Goal: Information Seeking & Learning: Check status

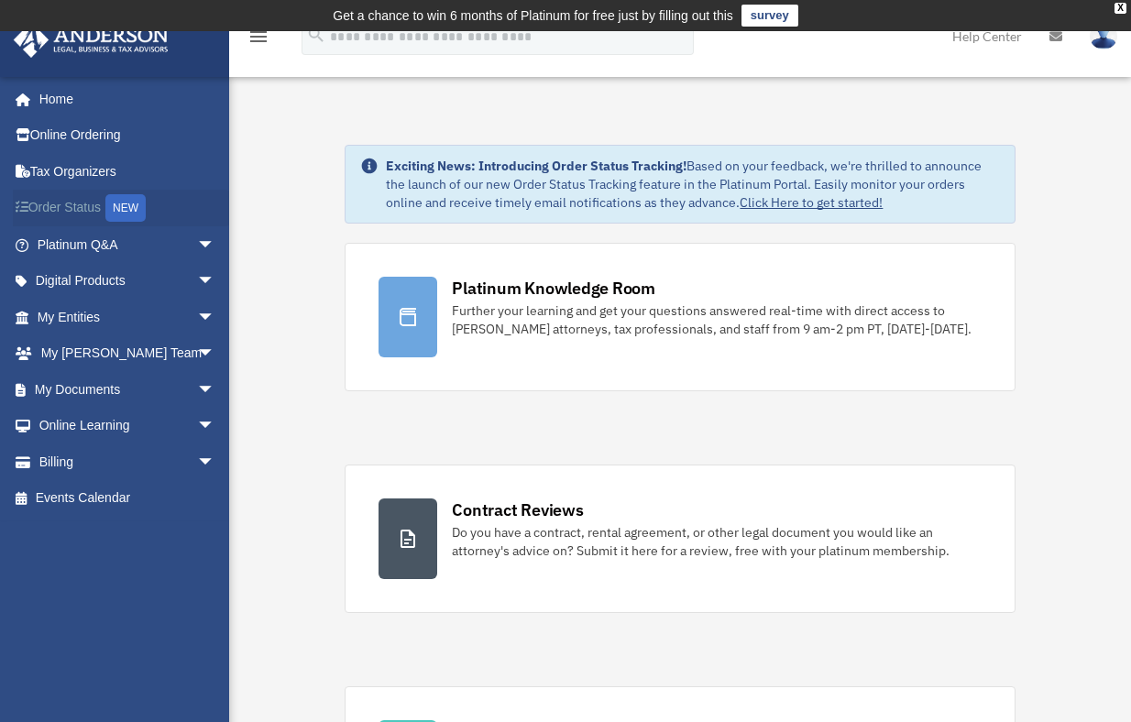
click at [49, 207] on link "Order Status NEW" at bounding box center [128, 209] width 230 height 38
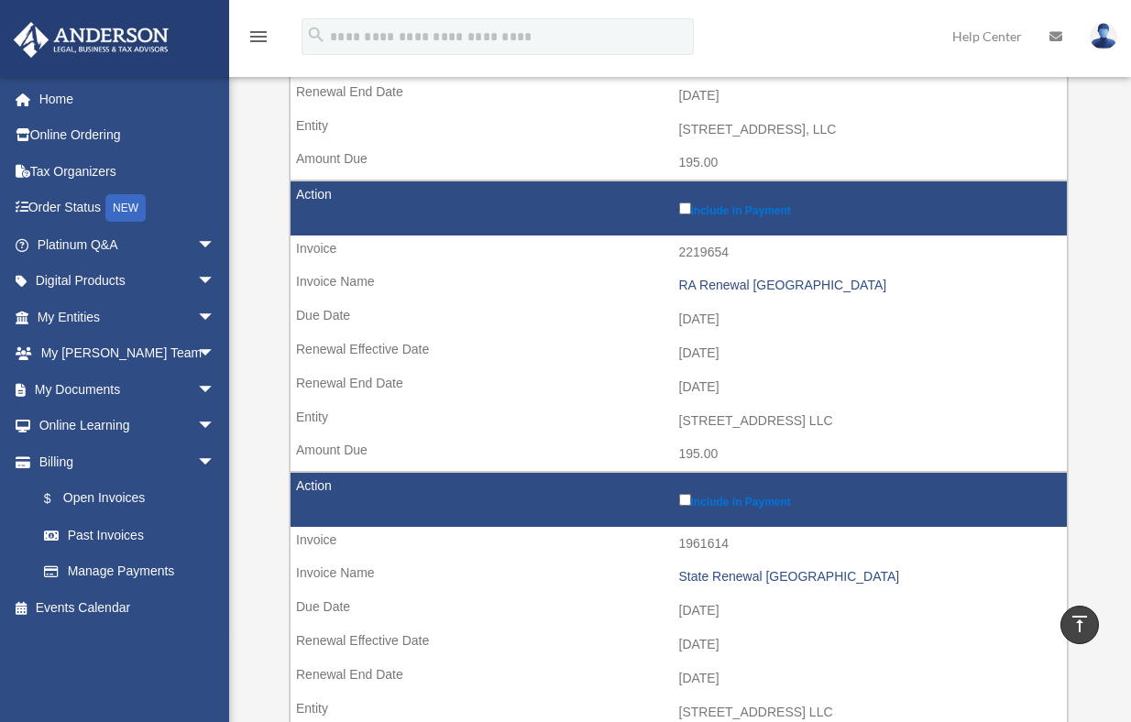
scroll to position [1008, 0]
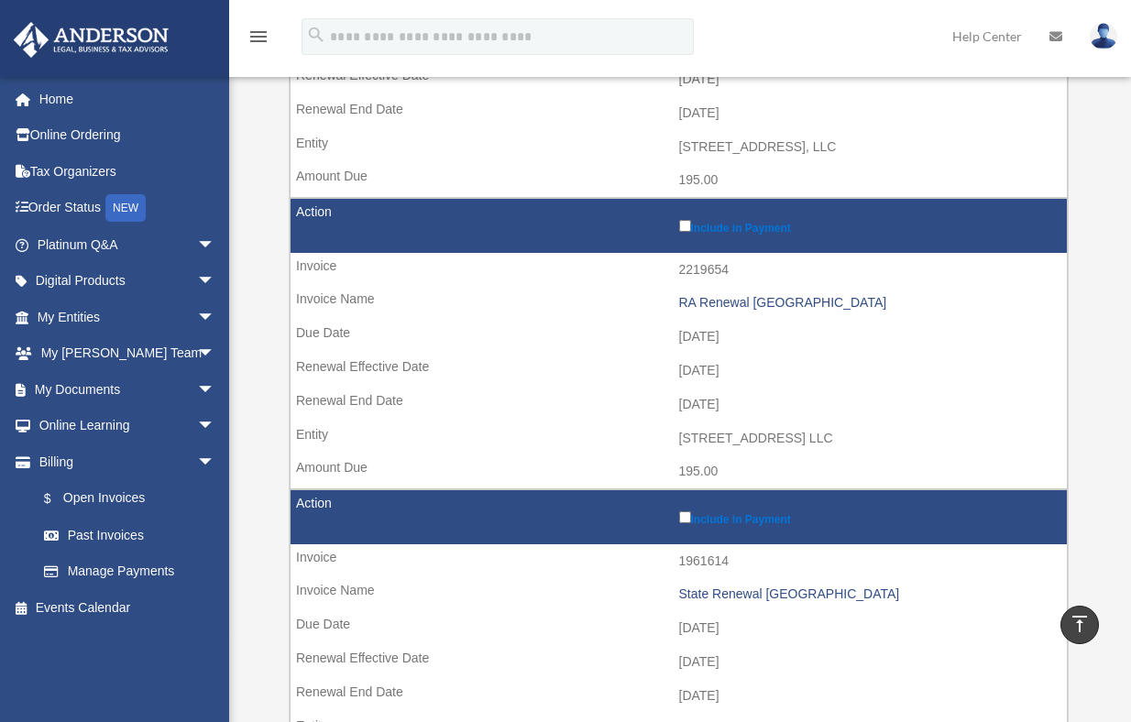
click at [732, 431] on td "[STREET_ADDRESS] LLC" at bounding box center [679, 439] width 776 height 35
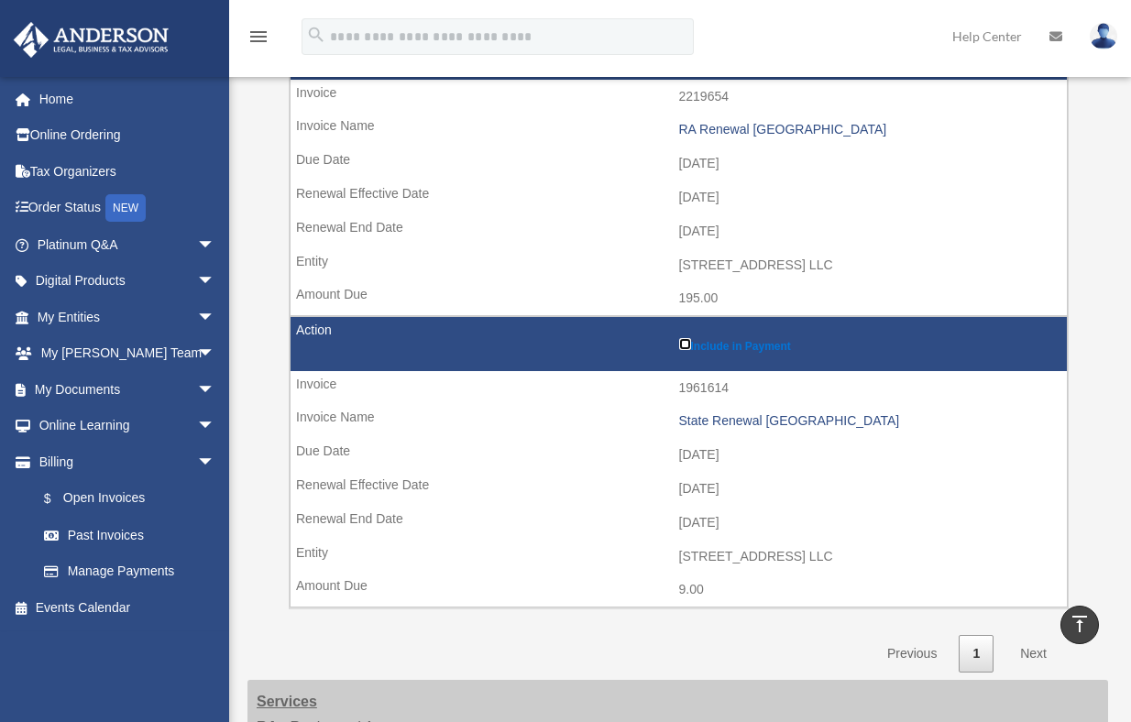
scroll to position [1192, 0]
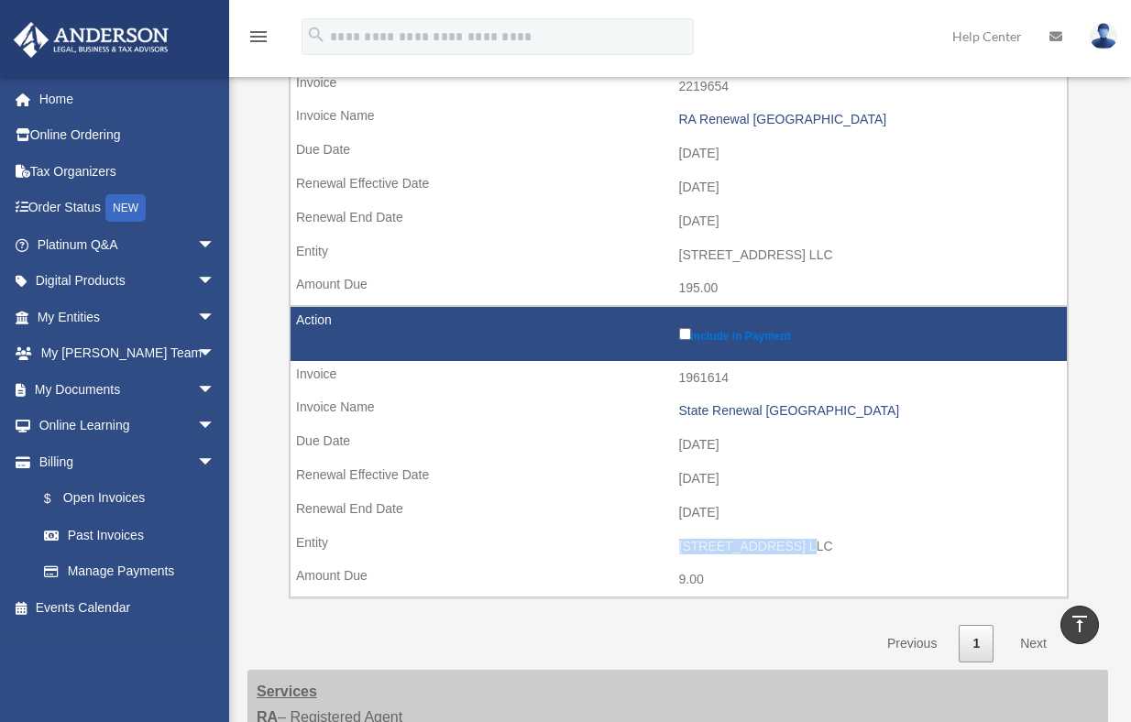
drag, startPoint x: 789, startPoint y: 540, endPoint x: 677, endPoint y: 538, distance: 111.8
click at [677, 538] on td "[STREET_ADDRESS] LLC" at bounding box center [679, 547] width 776 height 35
copy td "[STREET_ADDRESS] LLC"
click at [874, 507] on td "[DATE]" at bounding box center [679, 513] width 776 height 35
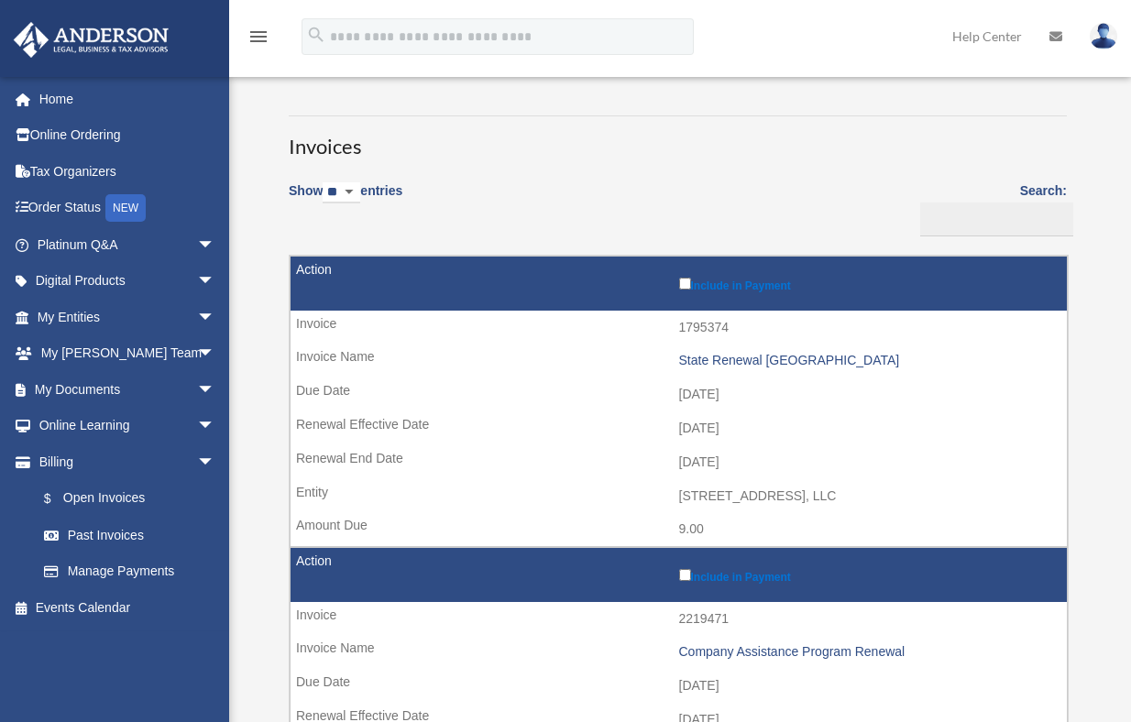
scroll to position [0, 0]
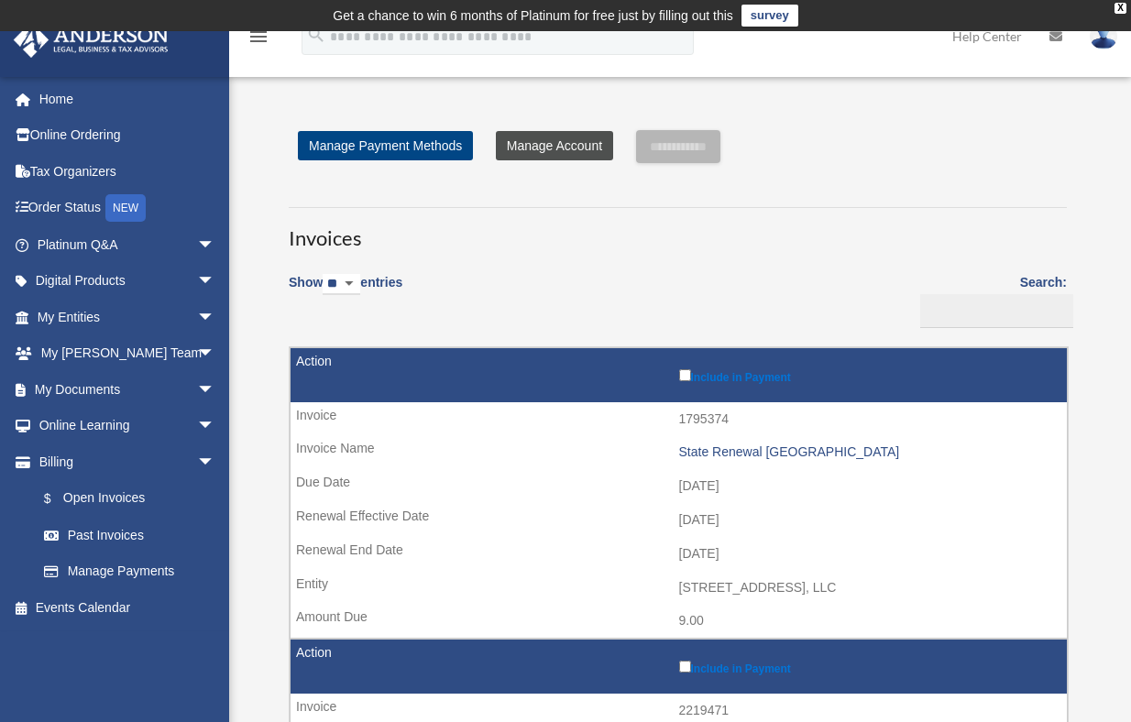
click at [561, 137] on link "Manage Account" at bounding box center [554, 145] width 117 height 29
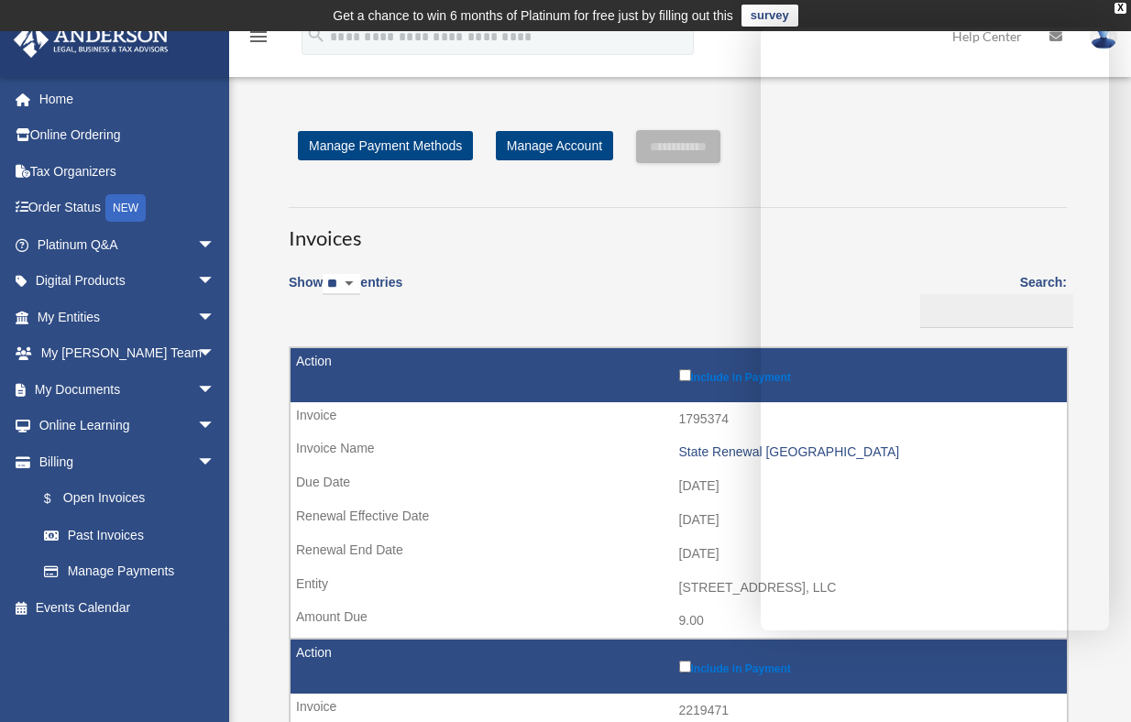
click at [697, 248] on h3 "Invoices" at bounding box center [678, 230] width 778 height 46
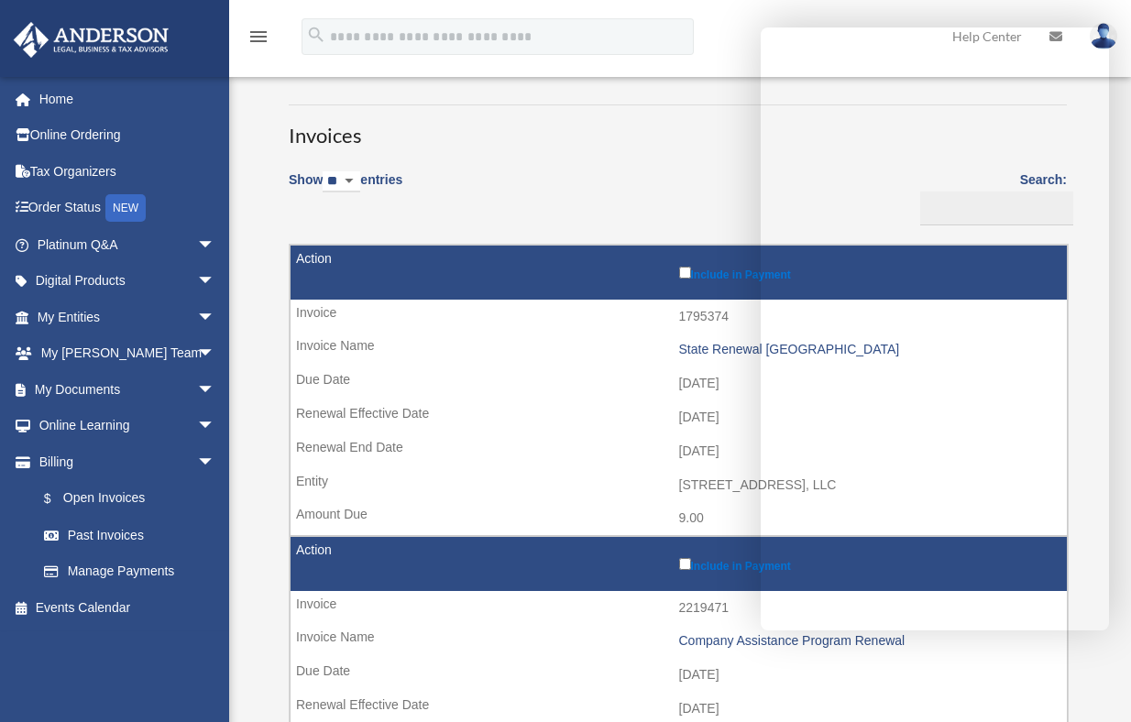
scroll to position [92, 0]
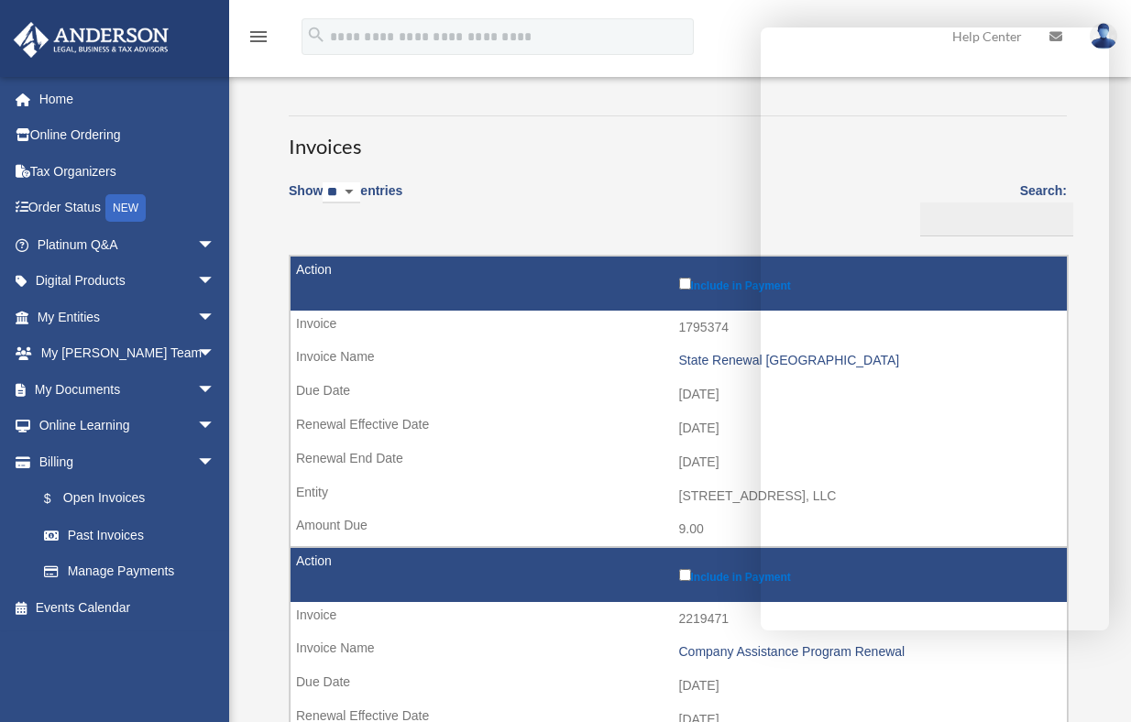
click at [725, 330] on td "1795374" at bounding box center [679, 328] width 776 height 35
copy tr "1795374"
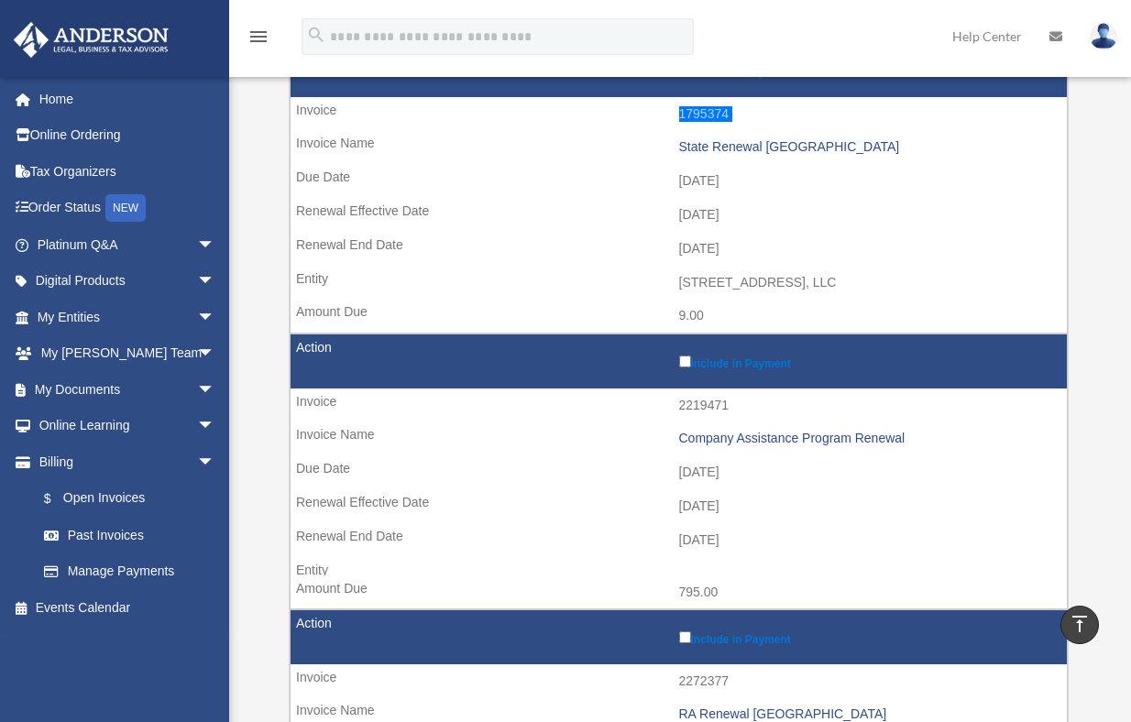
scroll to position [275, 0]
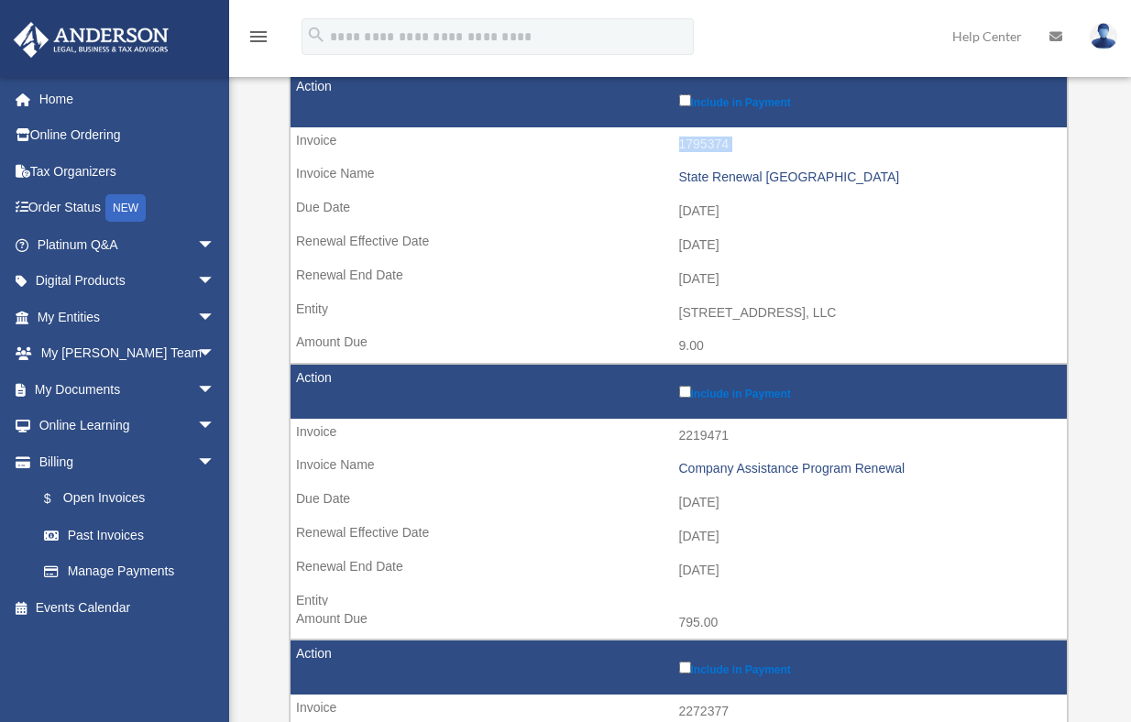
copy tr "1795374"
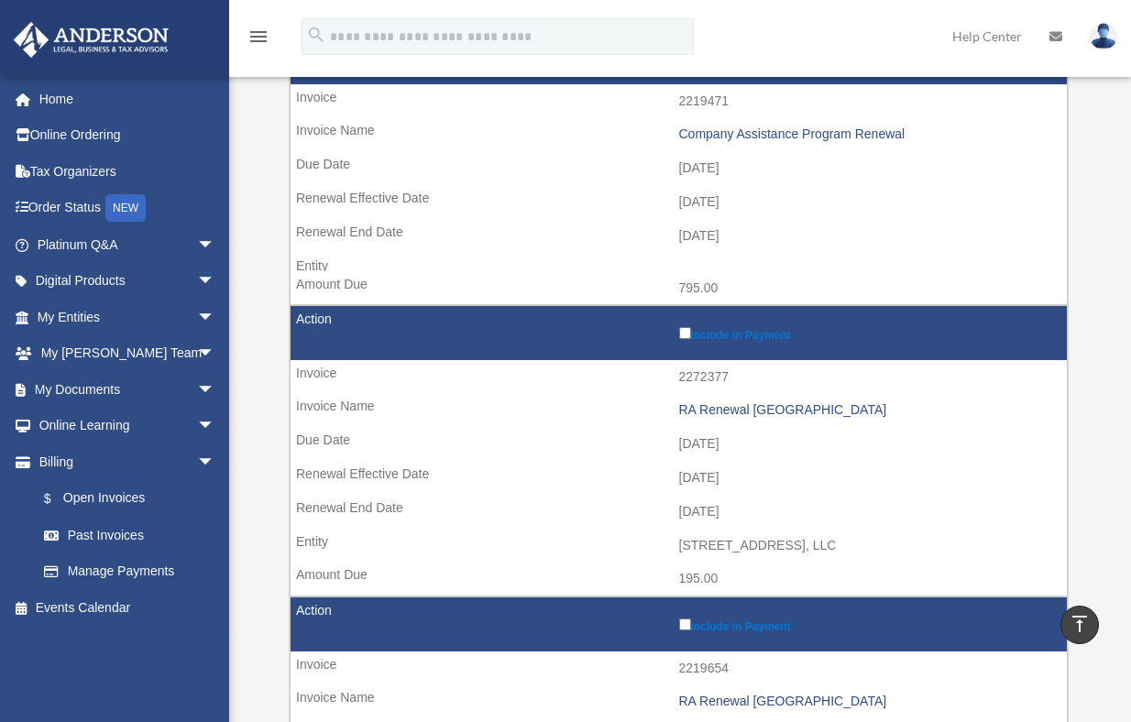
scroll to position [642, 0]
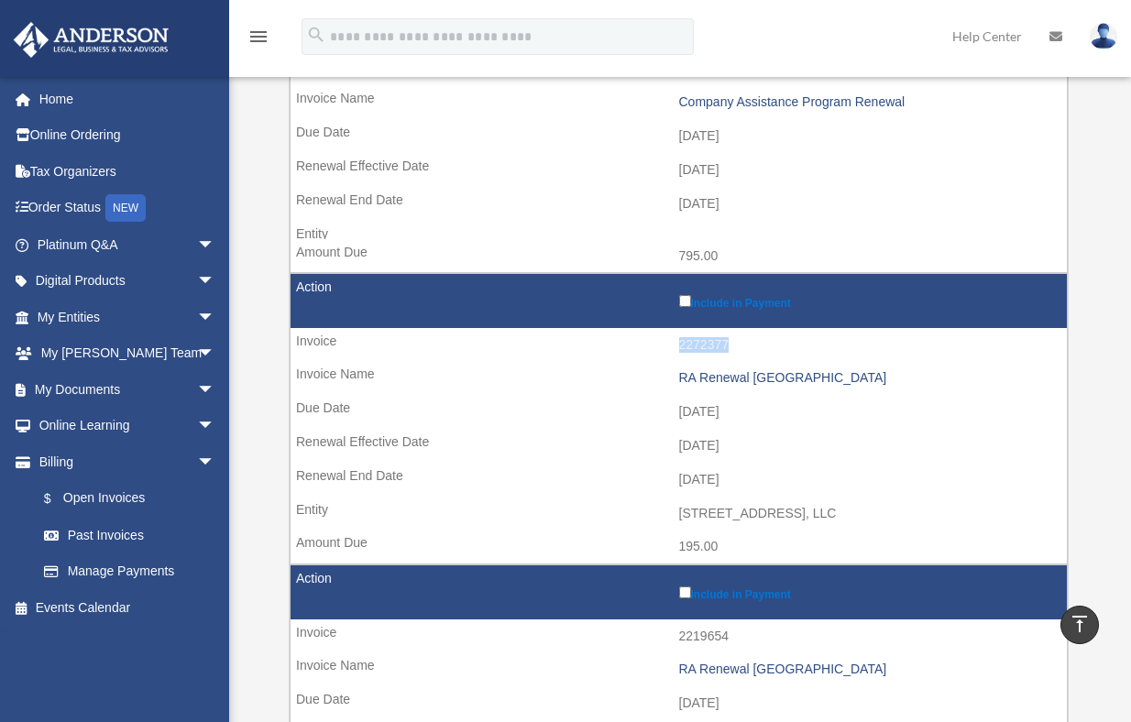
drag, startPoint x: 763, startPoint y: 340, endPoint x: 659, endPoint y: 344, distance: 103.6
click at [659, 344] on td "2272377" at bounding box center [679, 345] width 776 height 35
copy td "2272377"
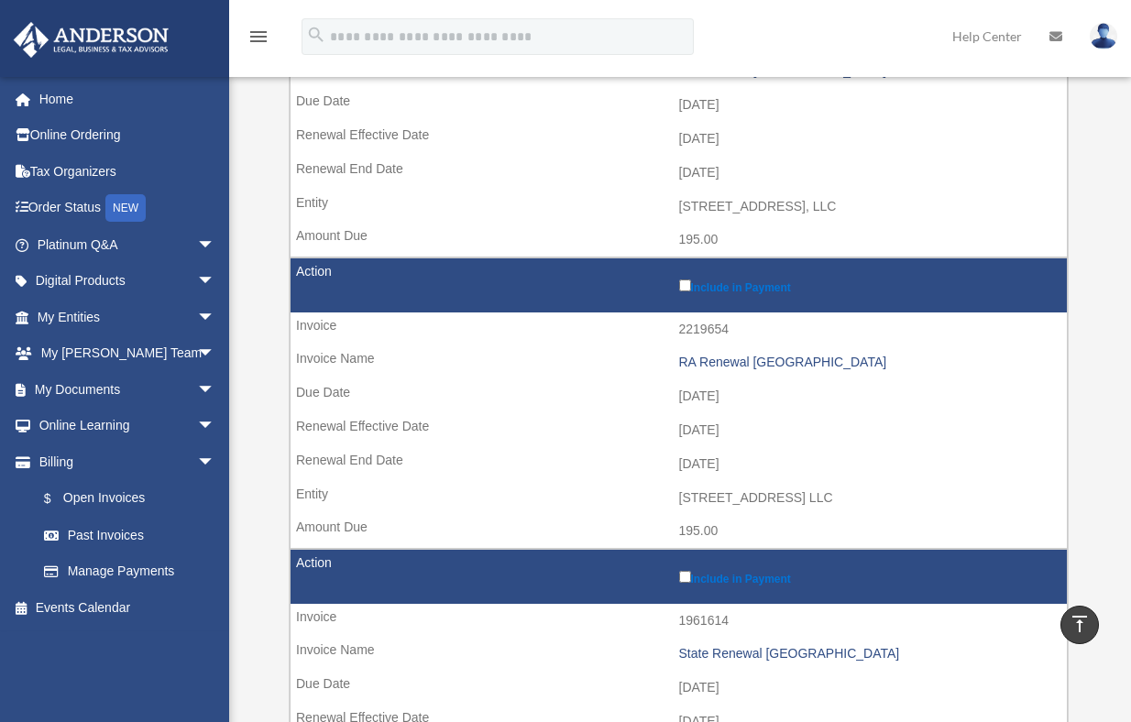
scroll to position [917, 0]
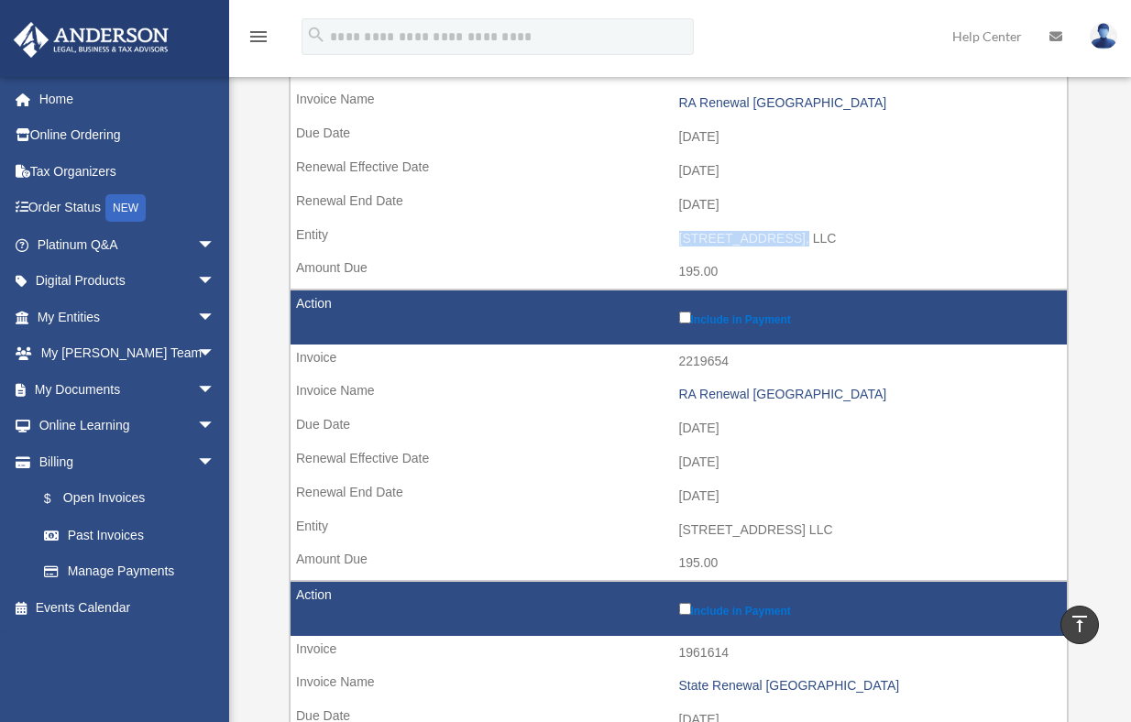
drag, startPoint x: 786, startPoint y: 235, endPoint x: 669, endPoint y: 239, distance: 116.5
click at [669, 239] on td "175 W 161 ST, LLC" at bounding box center [679, 239] width 776 height 35
copy td "175 W 161 ST, LLC"
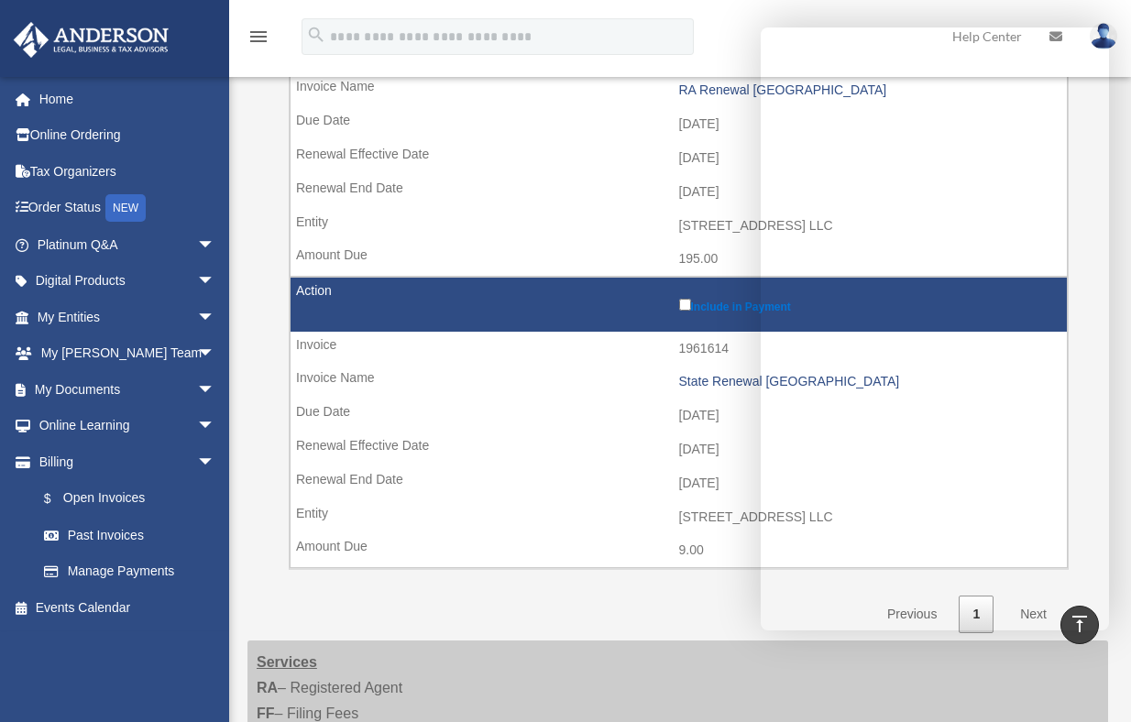
scroll to position [1283, 0]
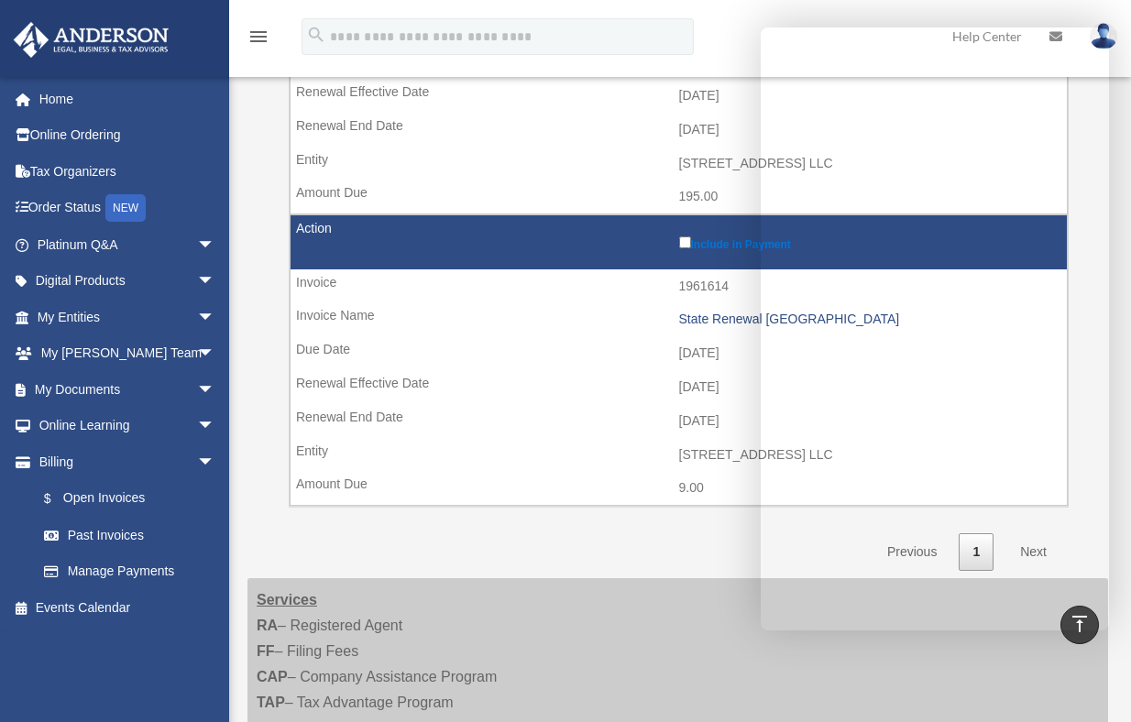
click at [152, 530] on link "Past Invoices" at bounding box center [134, 535] width 217 height 37
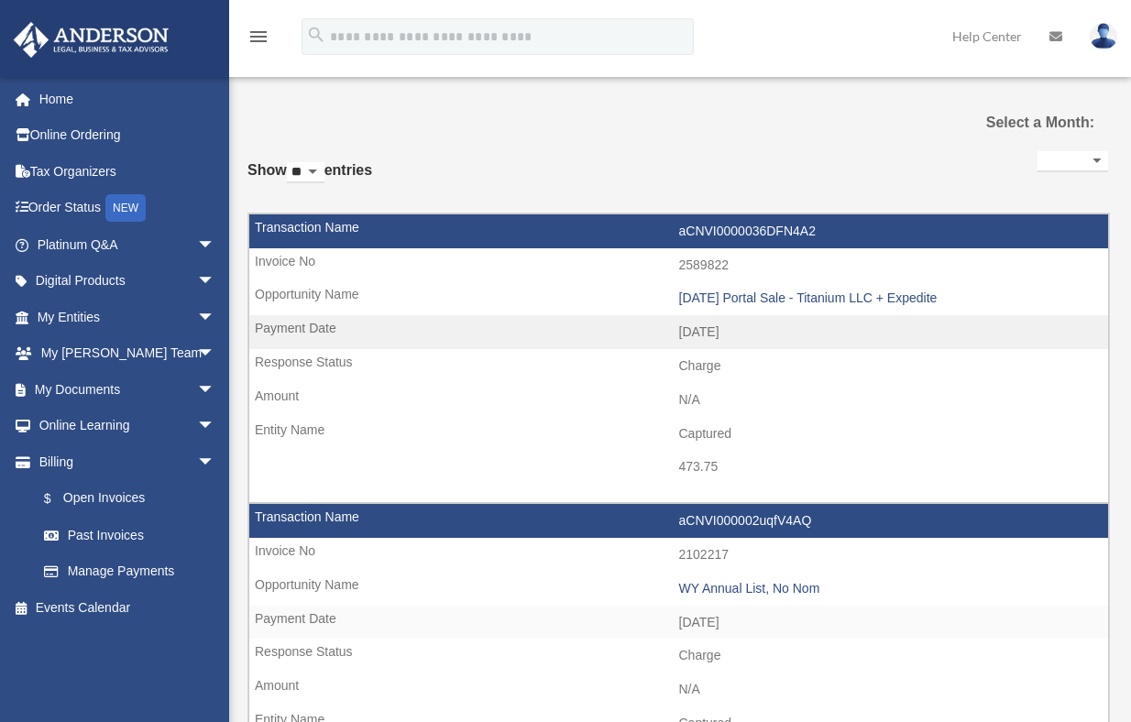
select select
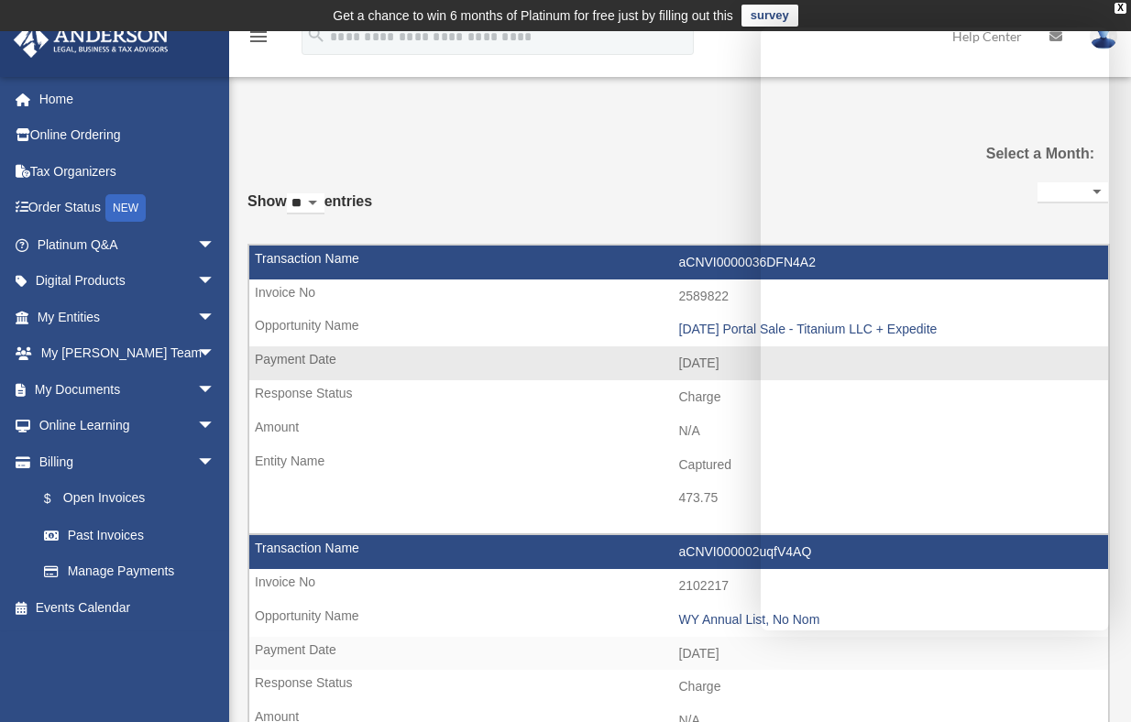
click at [532, 341] on td "2025.09.22 Portal Sale - Titanium LLC + Expedite" at bounding box center [678, 330] width 859 height 35
click at [532, 336] on td "2025.09.22 Portal Sale - Titanium LLC + Expedite" at bounding box center [678, 330] width 859 height 35
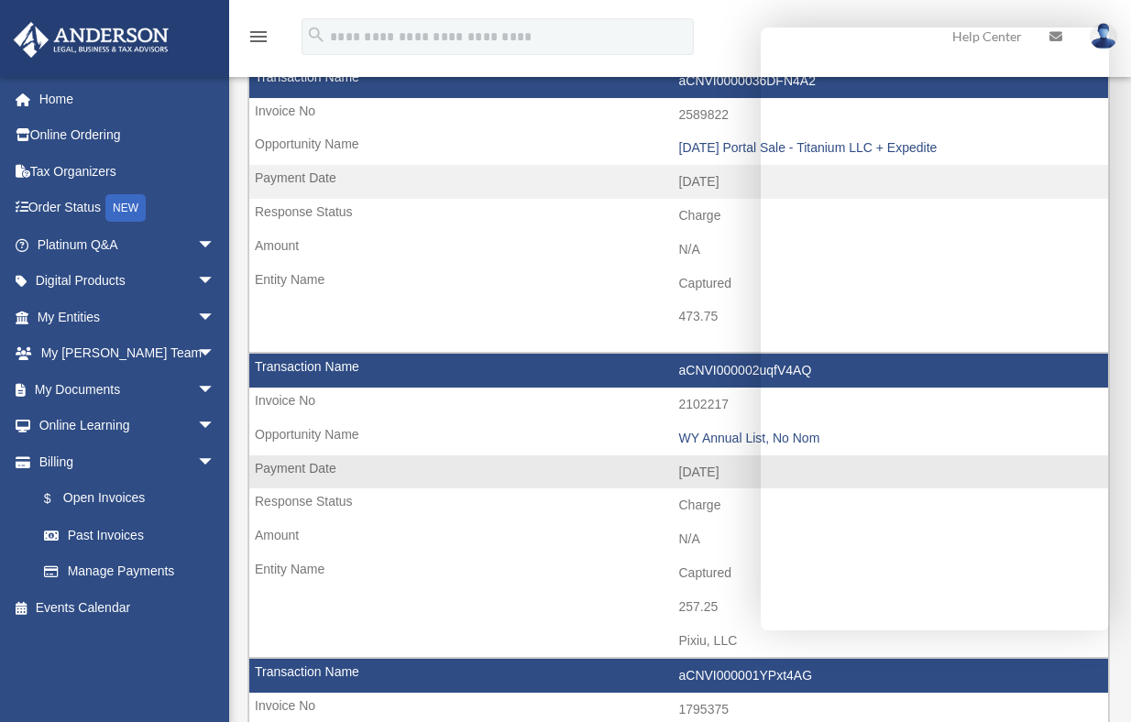
scroll to position [183, 0]
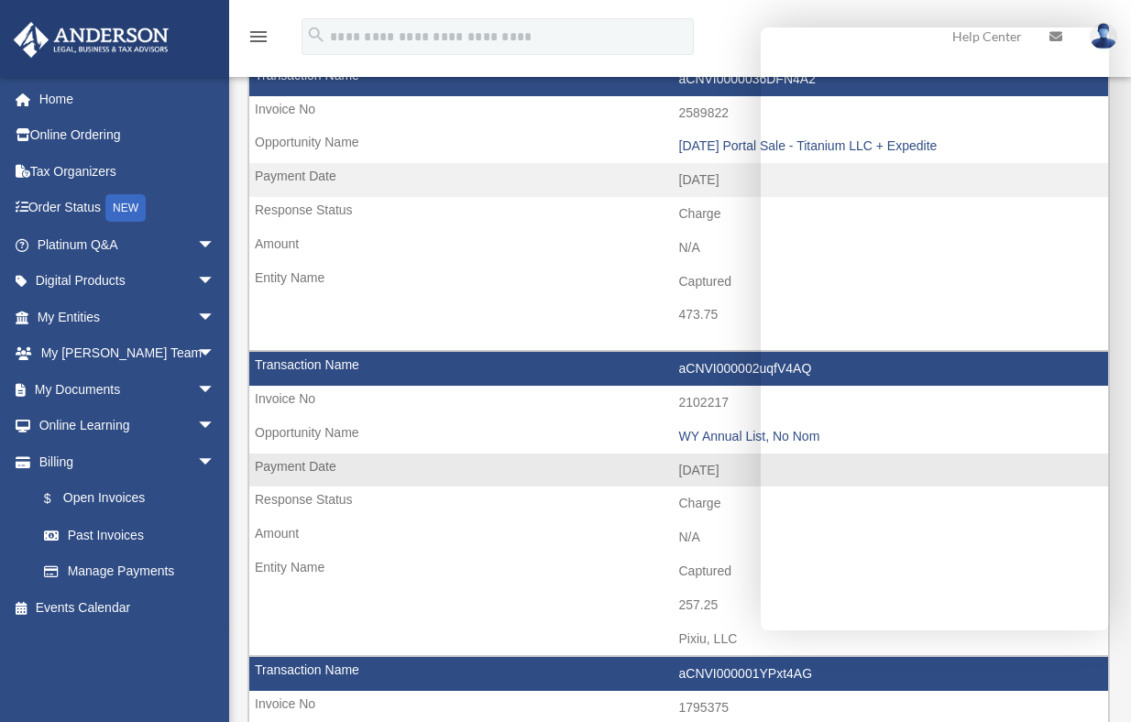
click at [624, 506] on td "Charge" at bounding box center [678, 504] width 859 height 35
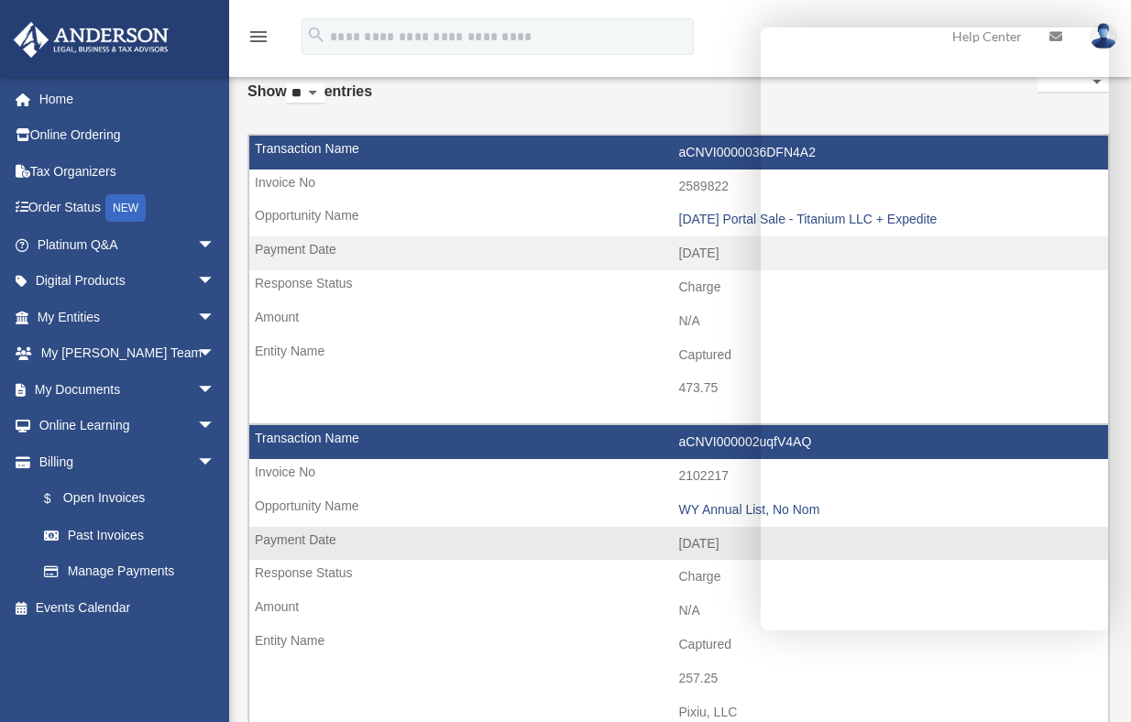
scroll to position [0, 0]
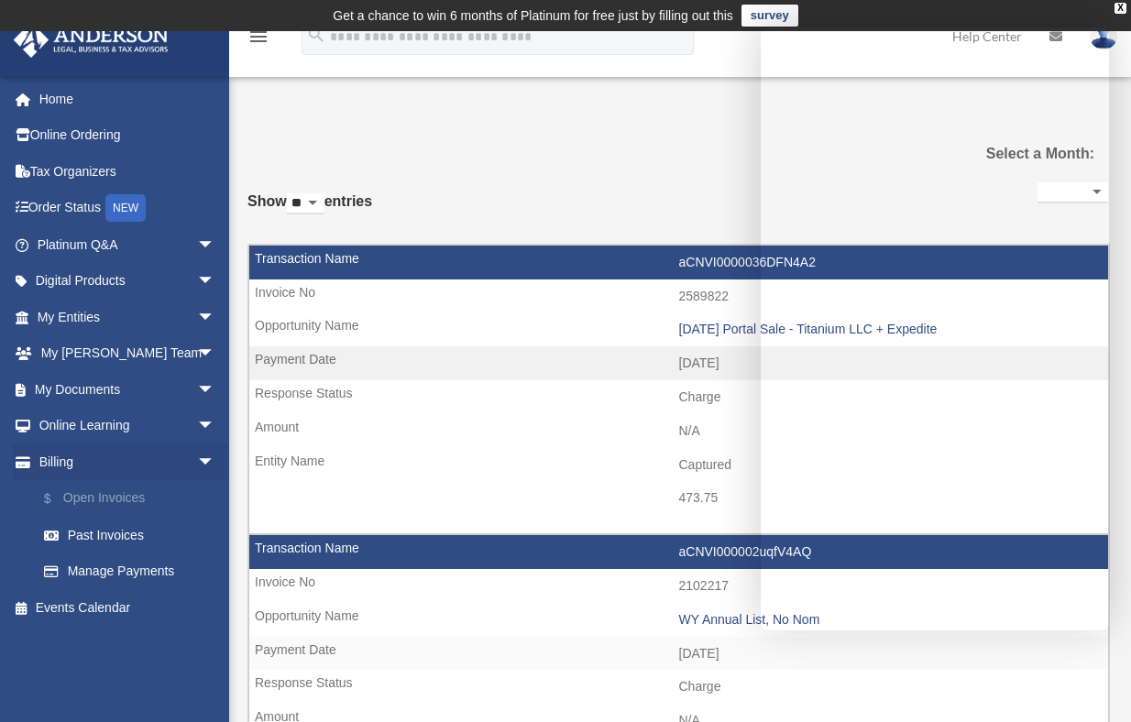
click at [102, 484] on link "$ Open Invoices" at bounding box center [134, 499] width 217 height 38
click at [106, 499] on link "$ Open Invoices" at bounding box center [134, 499] width 217 height 38
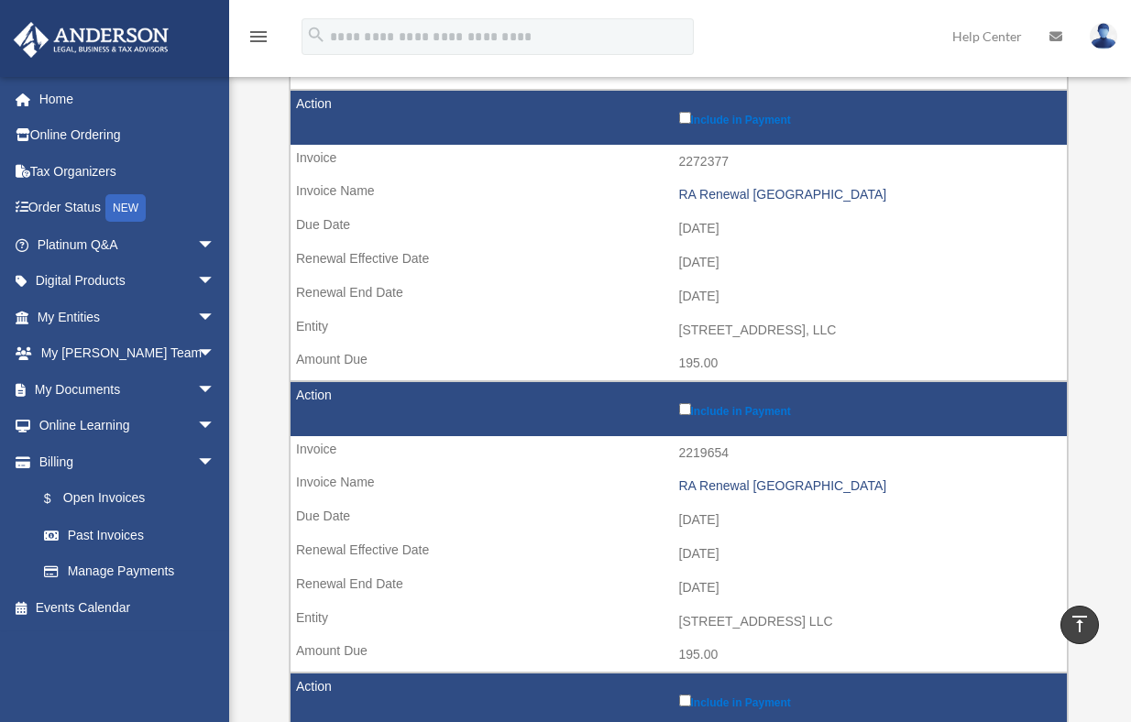
scroll to position [1008, 0]
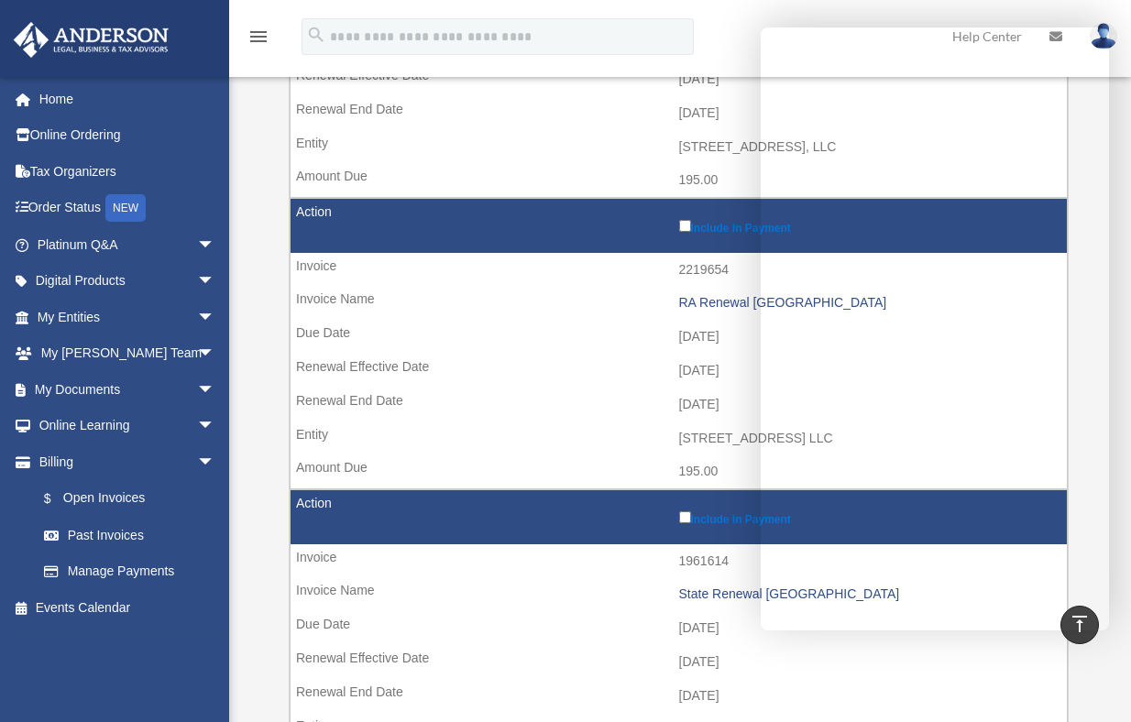
click at [558, 121] on td "[DATE]" at bounding box center [679, 113] width 776 height 35
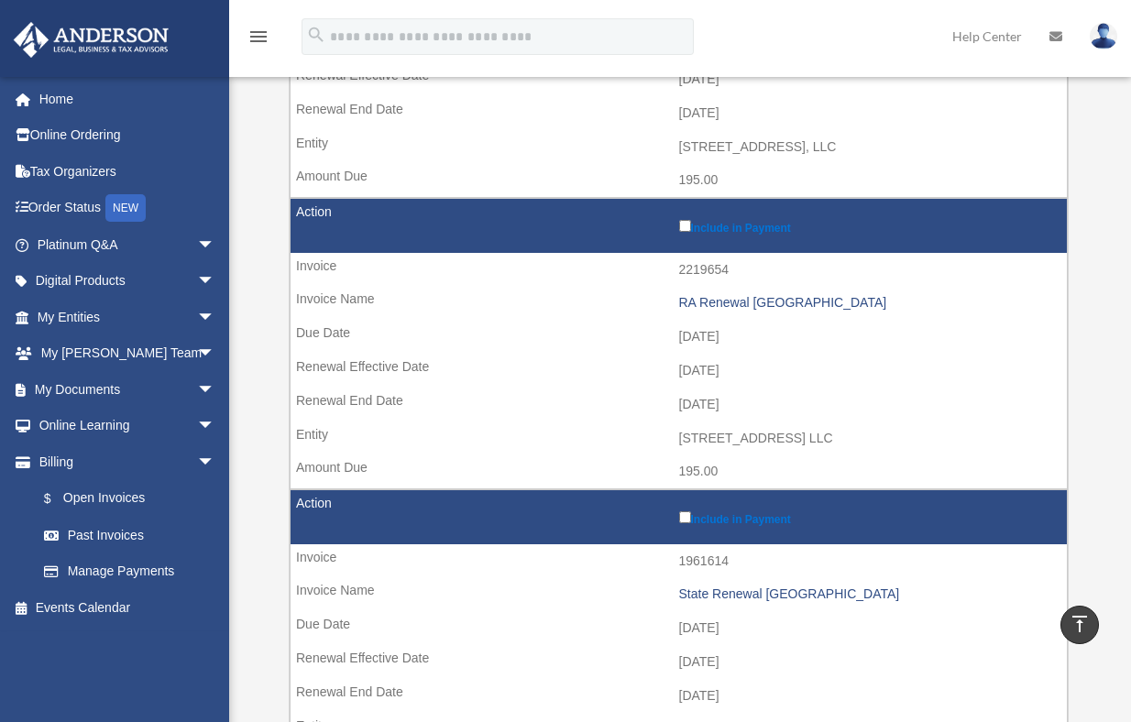
click at [1076, 623] on icon "vertical_align_top" at bounding box center [1080, 624] width 22 height 22
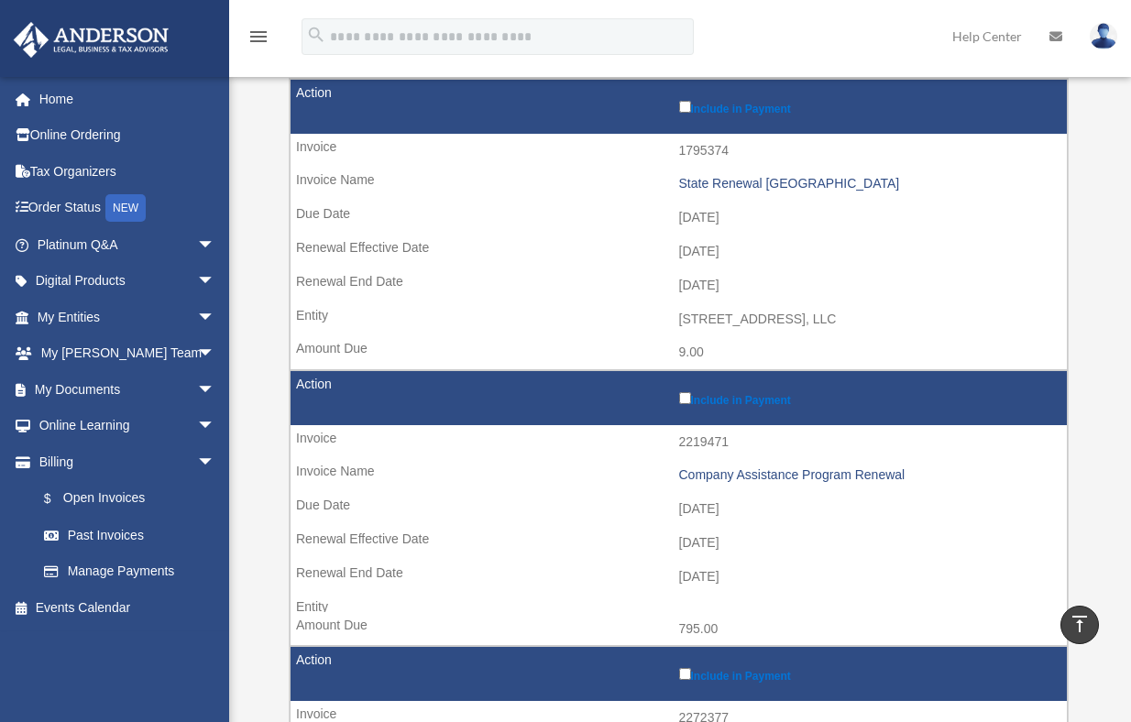
scroll to position [0, 0]
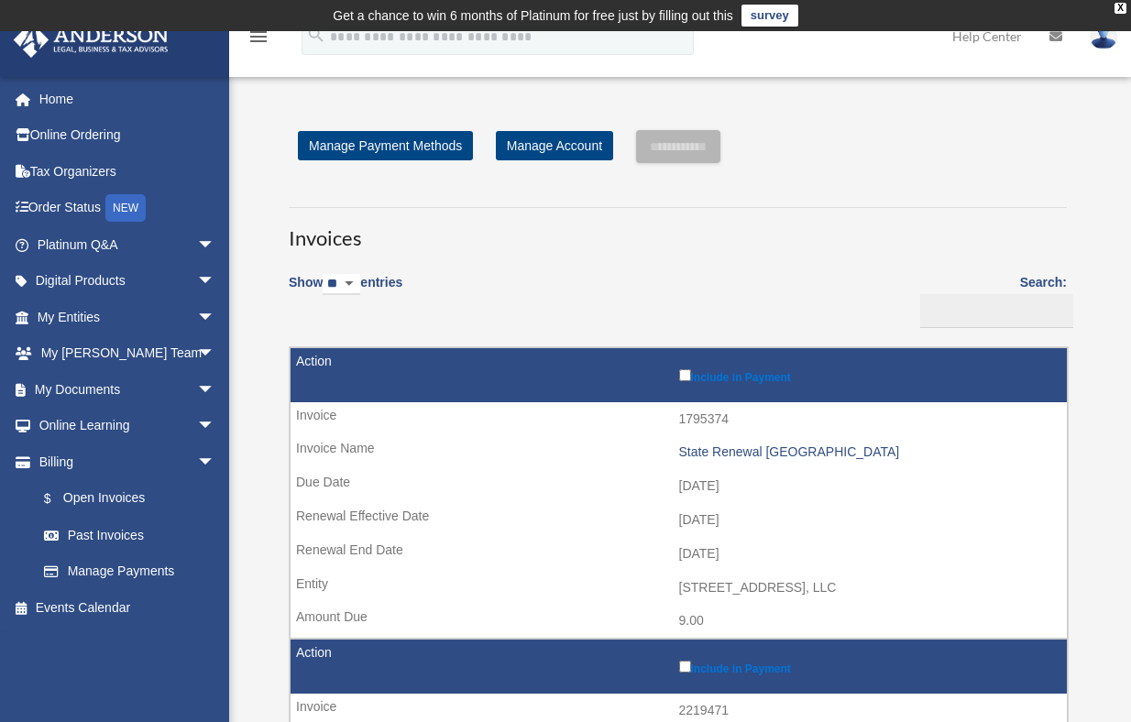
click at [1090, 615] on div "Scroll to top vertical_align_top" at bounding box center [1080, 625] width 38 height 38
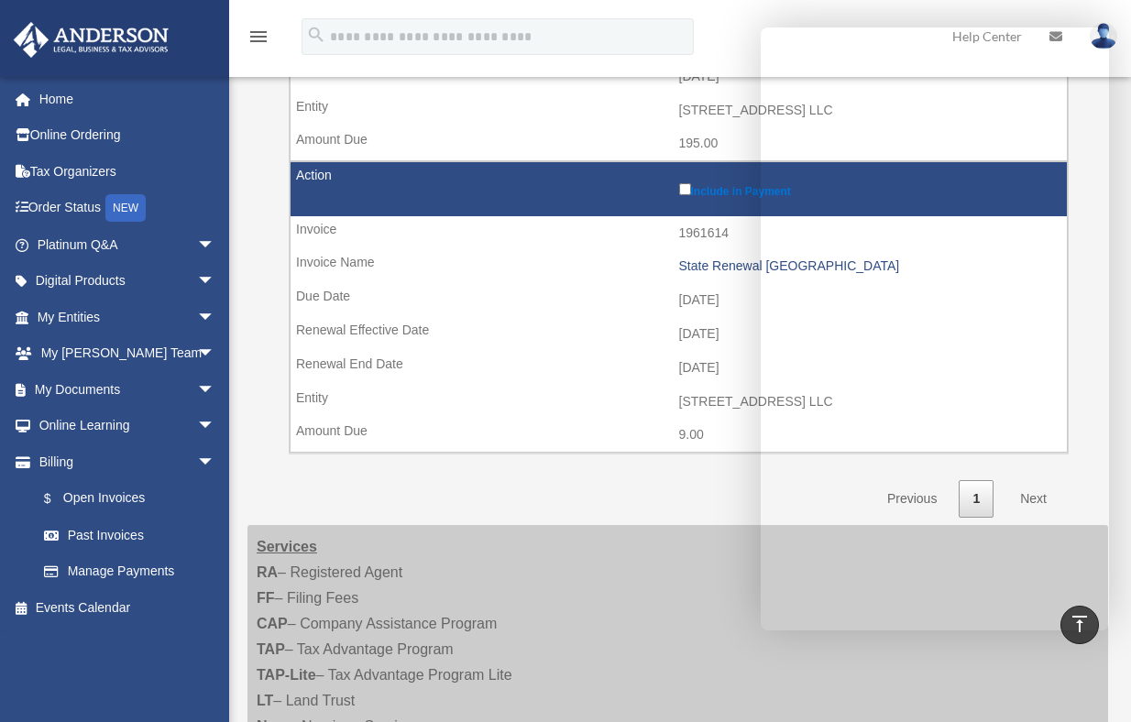
scroll to position [1375, 0]
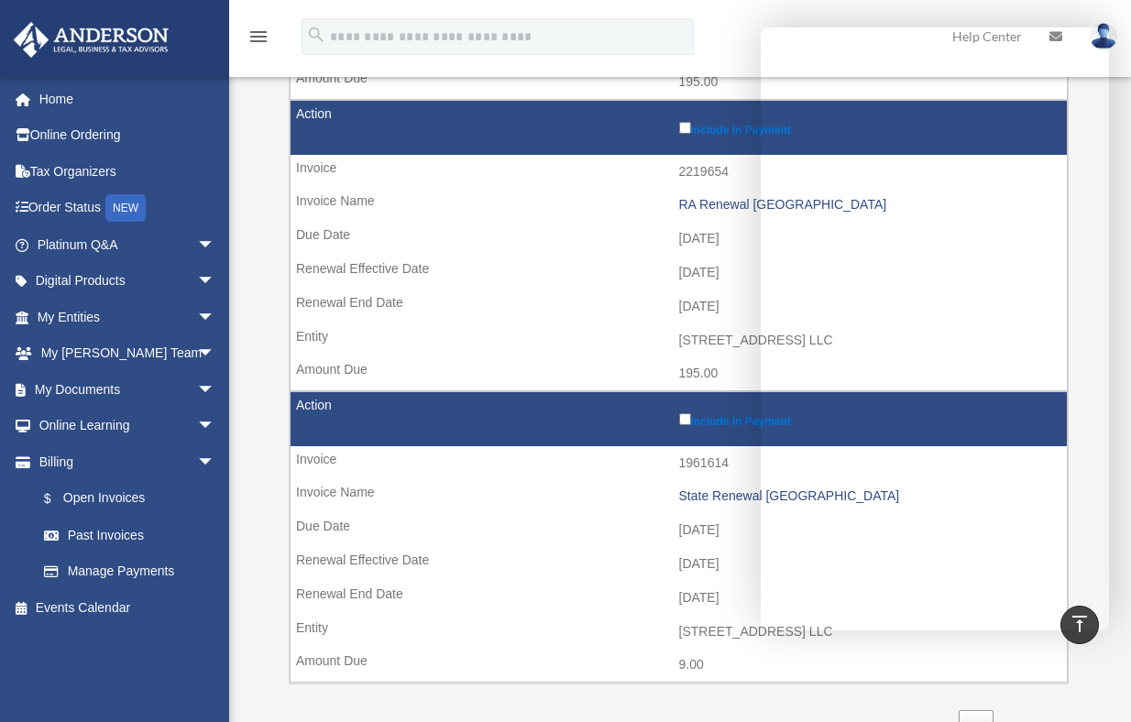
scroll to position [1100, 0]
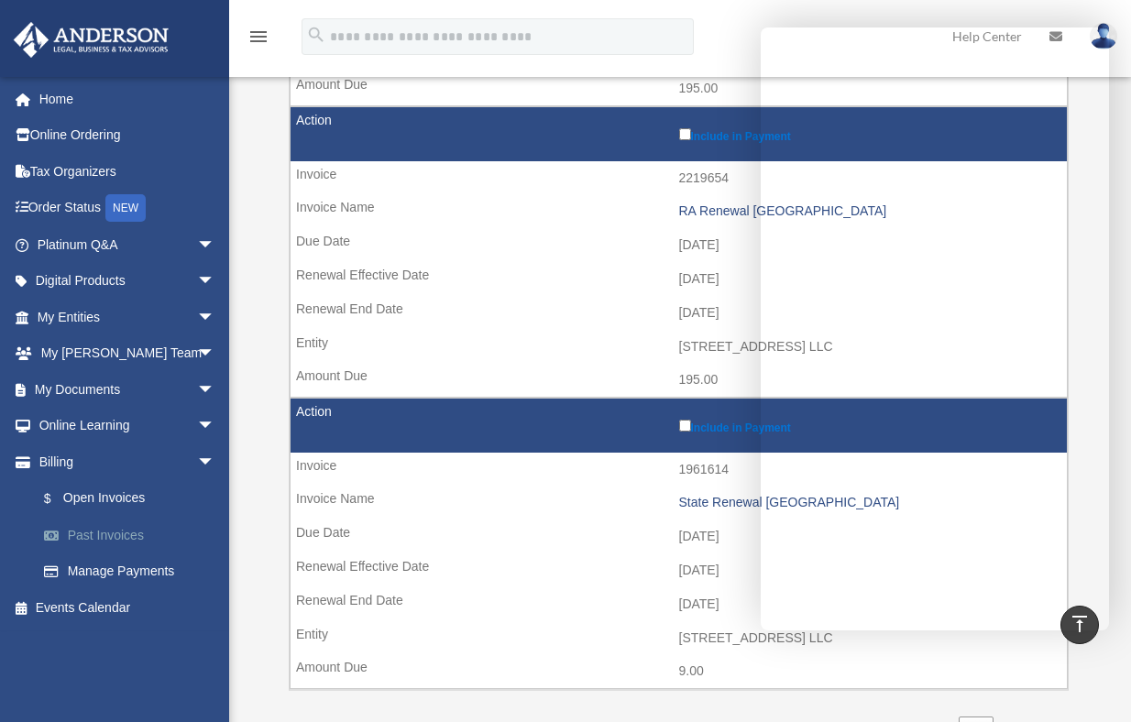
click at [102, 534] on link "Past Invoices" at bounding box center [134, 535] width 217 height 37
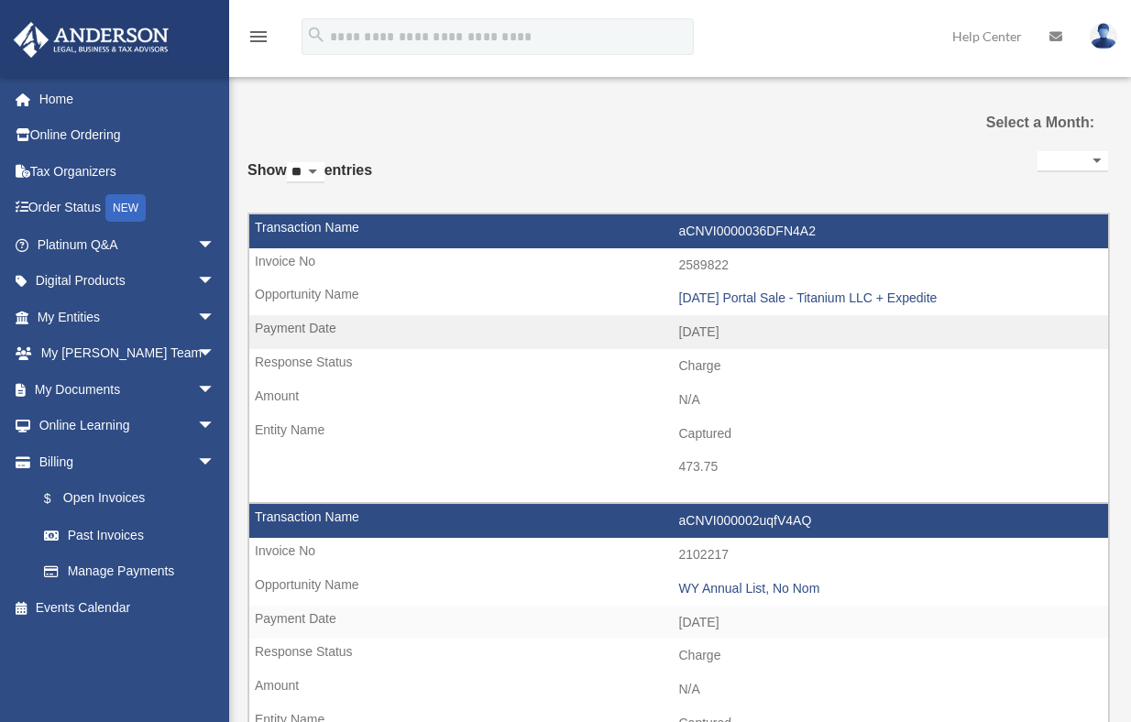
select select
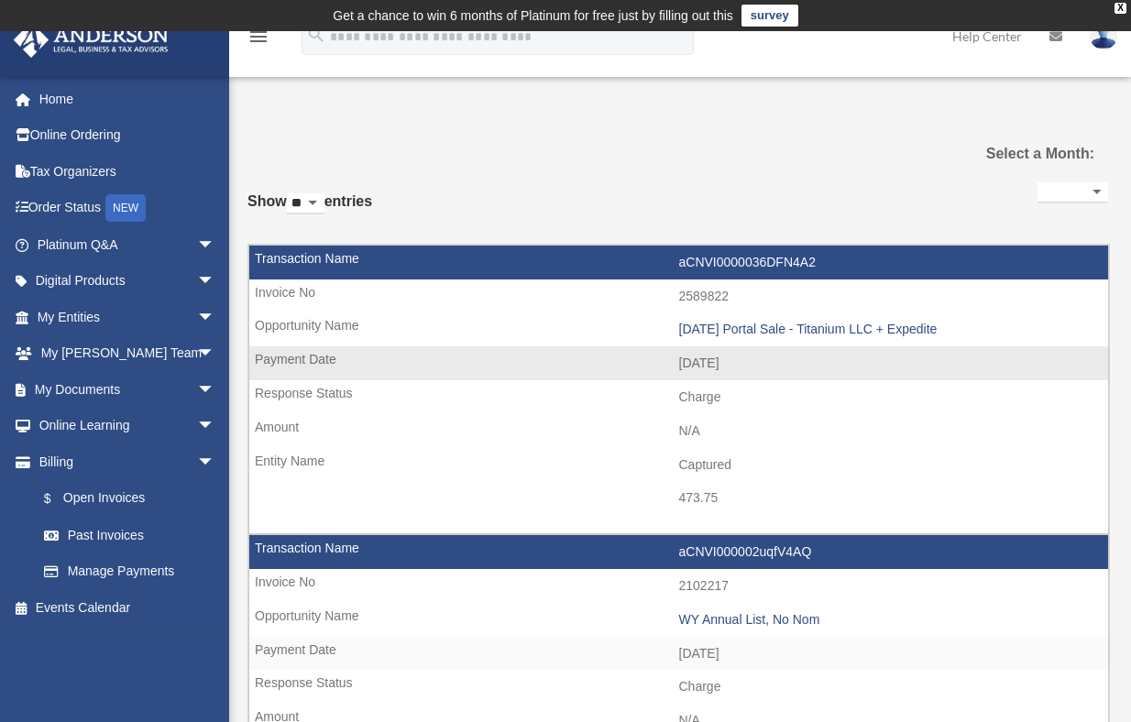
drag, startPoint x: 741, startPoint y: 495, endPoint x: 719, endPoint y: 478, distance: 28.1
click at [719, 478] on tr "aCNVI0000036DFN4A2 2589822 [DATE] Portal Sale - Titanium LLC + Expedite [DATE] …" at bounding box center [678, 390] width 861 height 290
click at [751, 472] on td "Captured" at bounding box center [678, 465] width 859 height 35
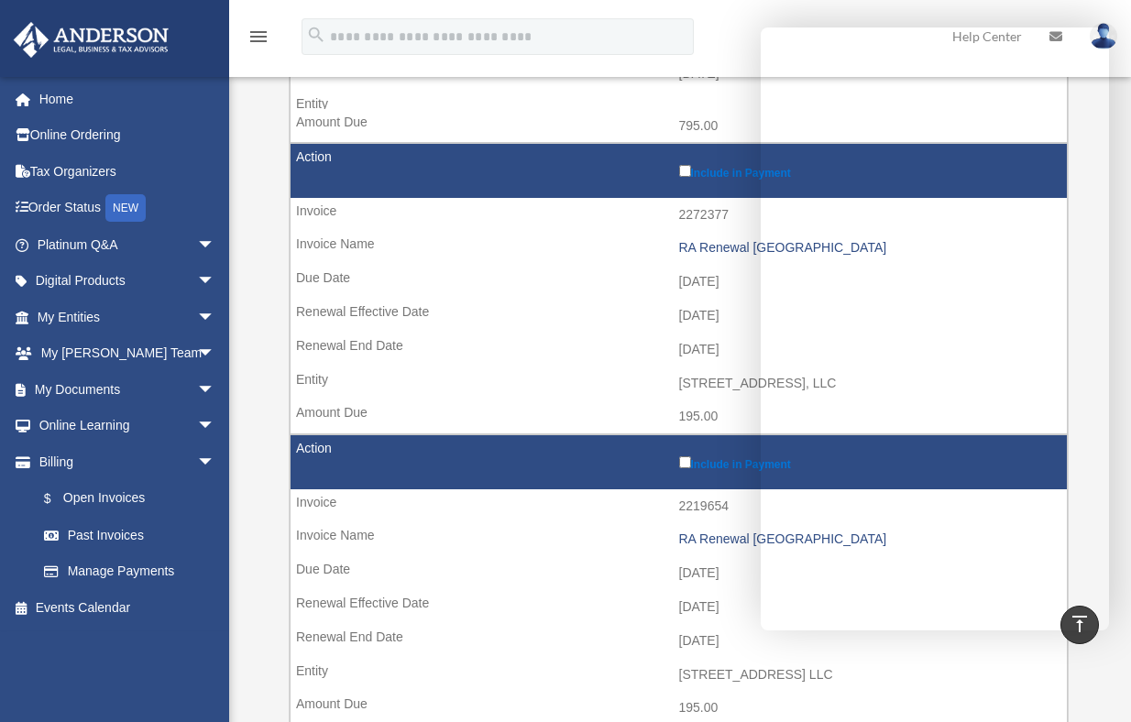
scroll to position [764, 0]
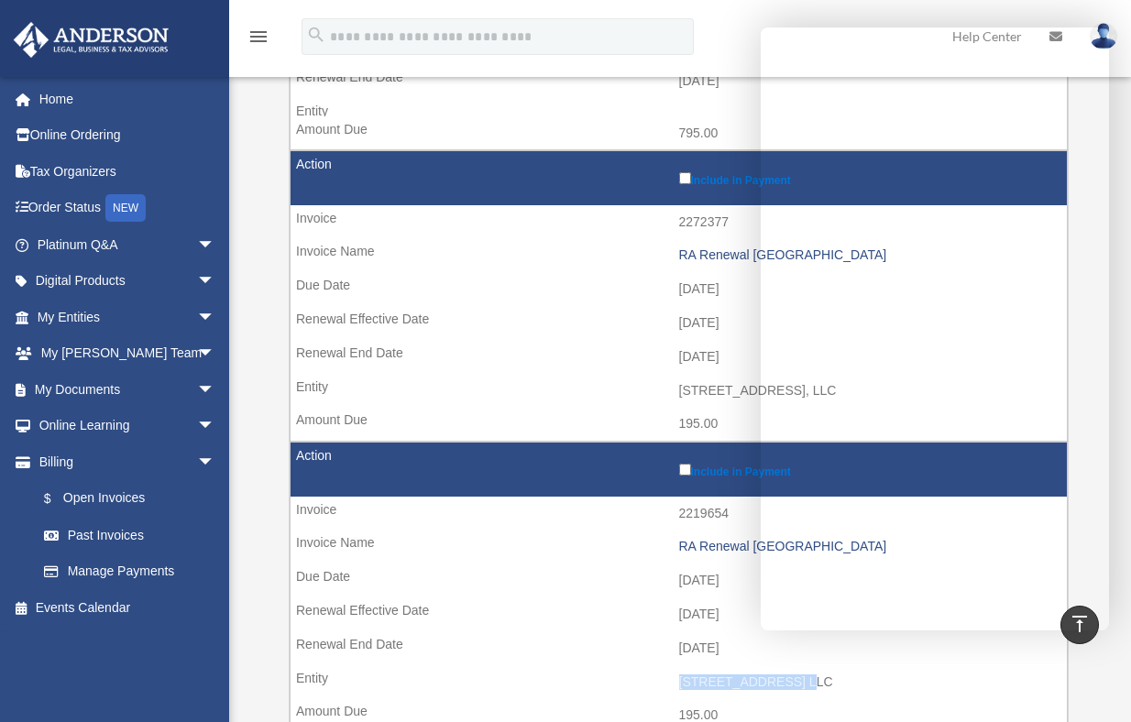
drag, startPoint x: 819, startPoint y: 681, endPoint x: 664, endPoint y: 690, distance: 156.1
click at [664, 690] on td "[STREET_ADDRESS] LLC" at bounding box center [679, 682] width 776 height 35
copy td "[STREET_ADDRESS] LLC"
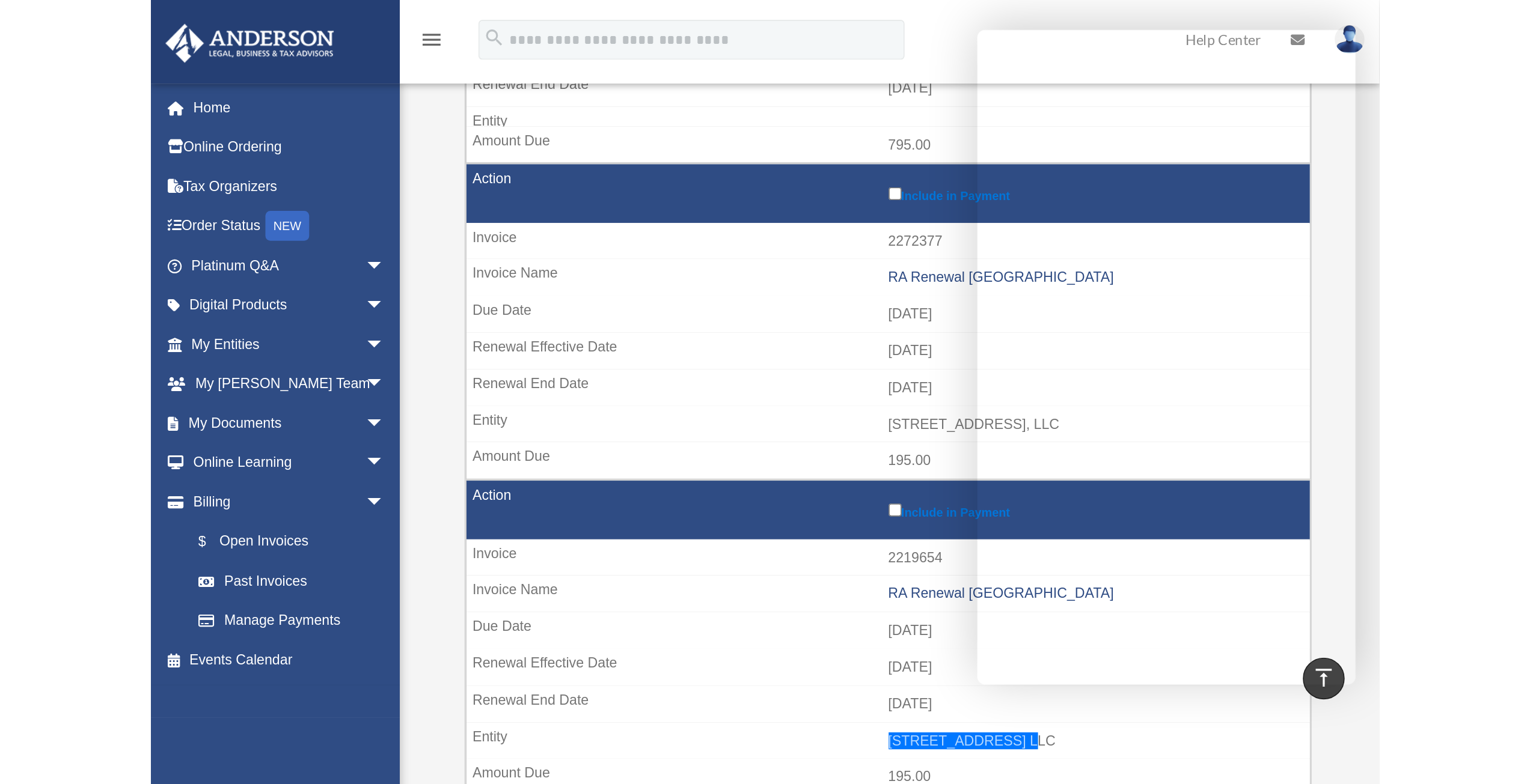
scroll to position [288, 0]
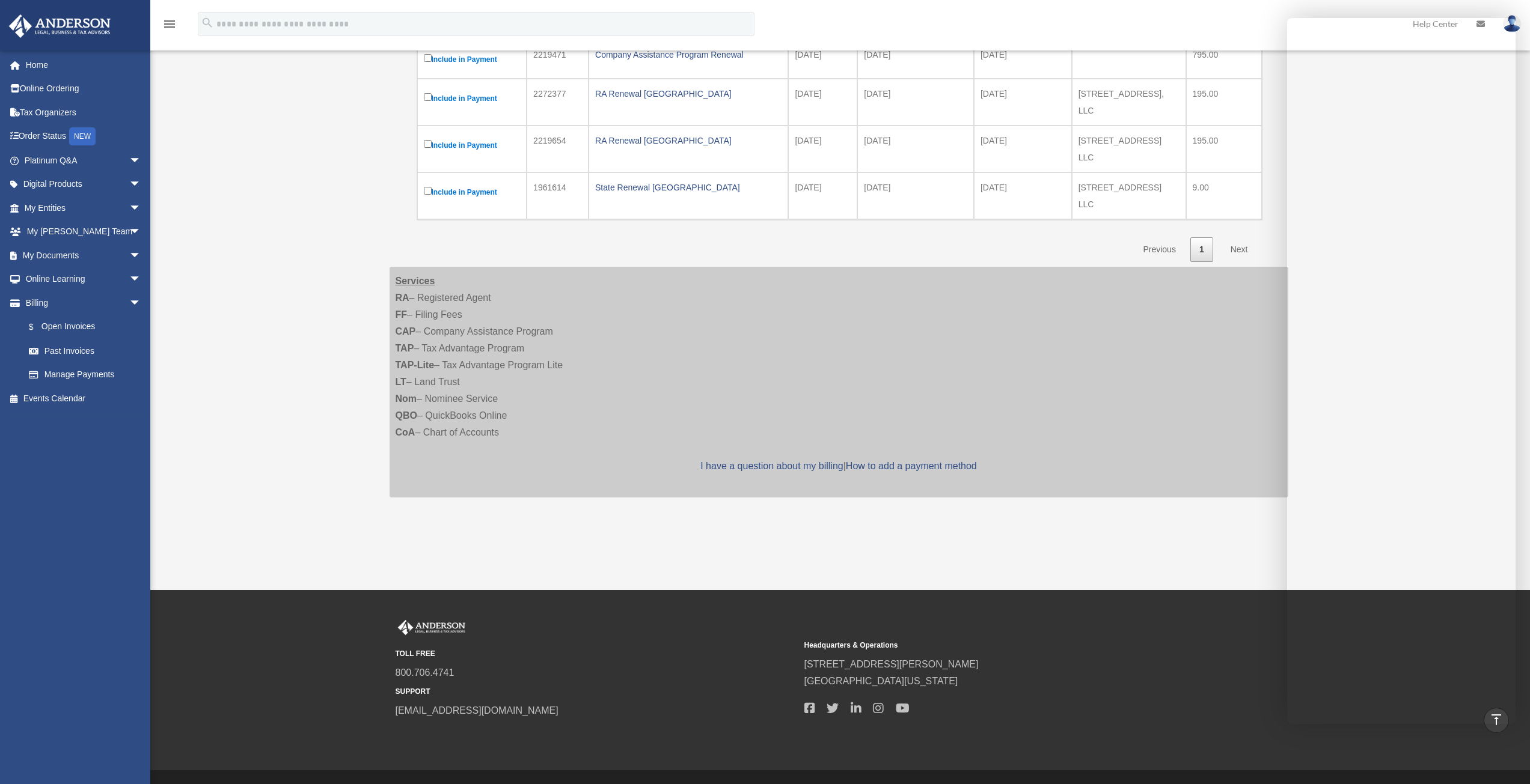
click at [741, 212] on div "Show ** ** ** *** entries Search: Pay Invoice # Invoice Name Due Date Renewal E…" at bounding box center [839, 88] width 845 height 347
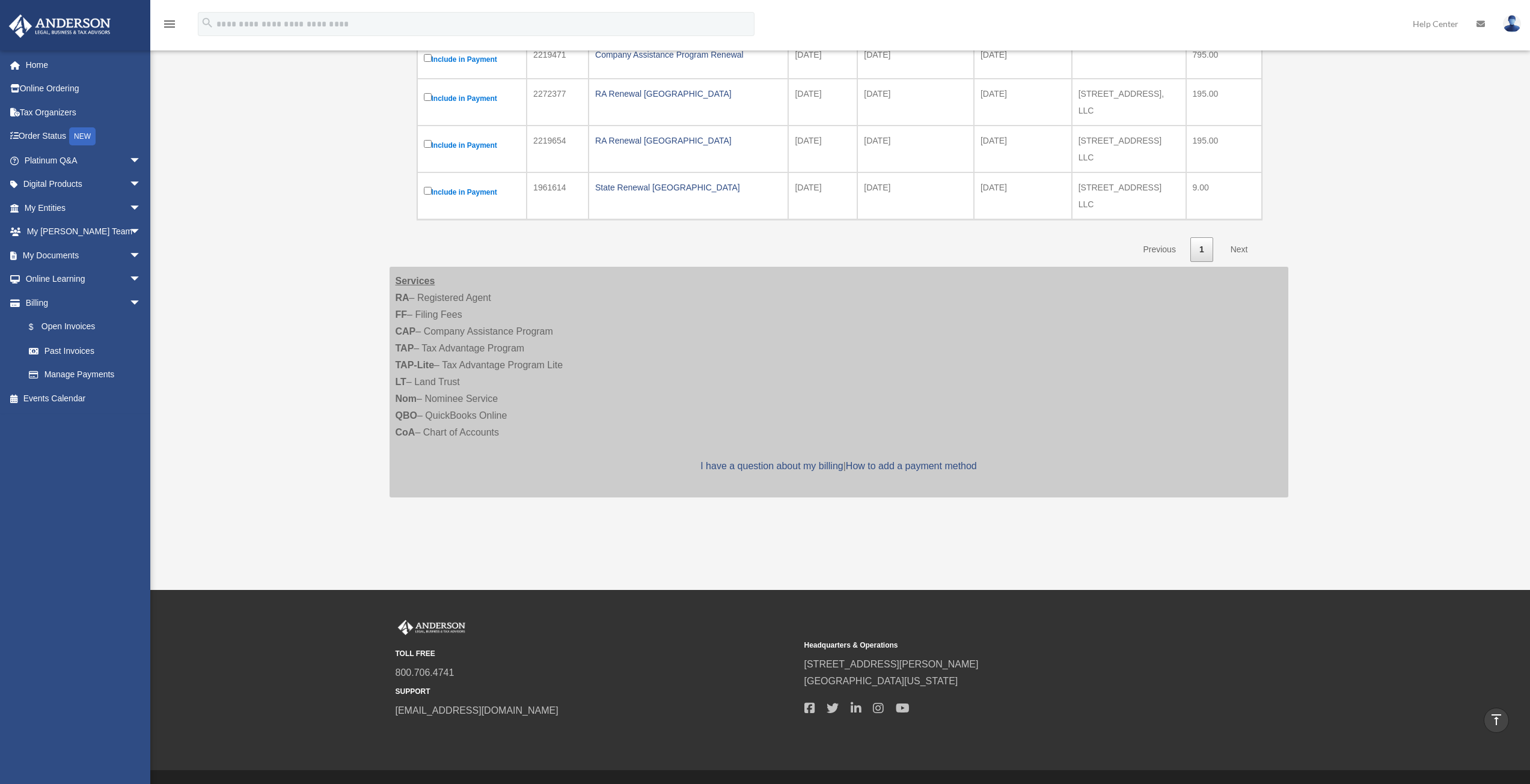
click at [741, 24] on img at bounding box center [1512, 24] width 18 height 18
click at [741, 103] on link "Logout" at bounding box center [1331, 105] width 120 height 25
